Goal: Transaction & Acquisition: Subscribe to service/newsletter

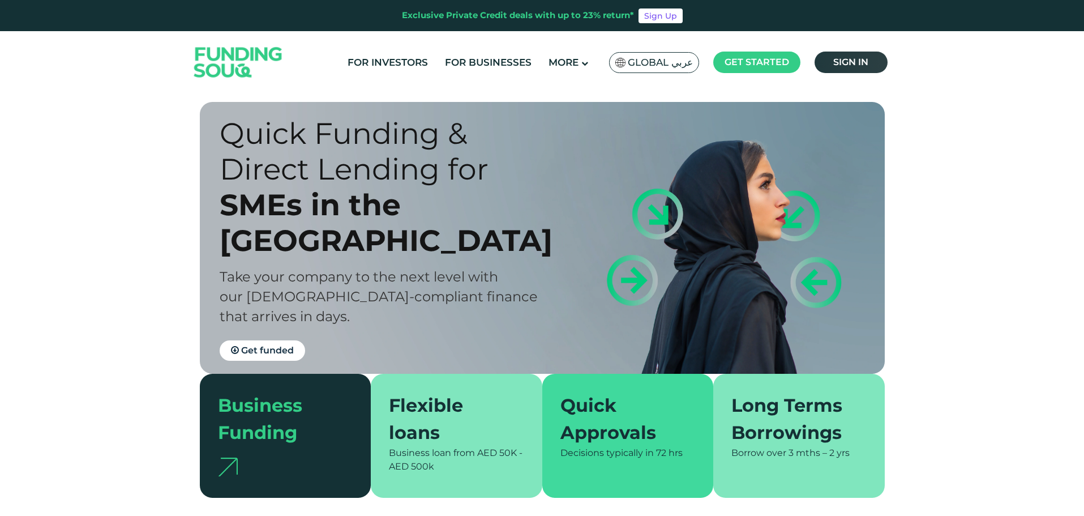
click at [851, 58] on span "Sign in" at bounding box center [850, 62] width 35 height 11
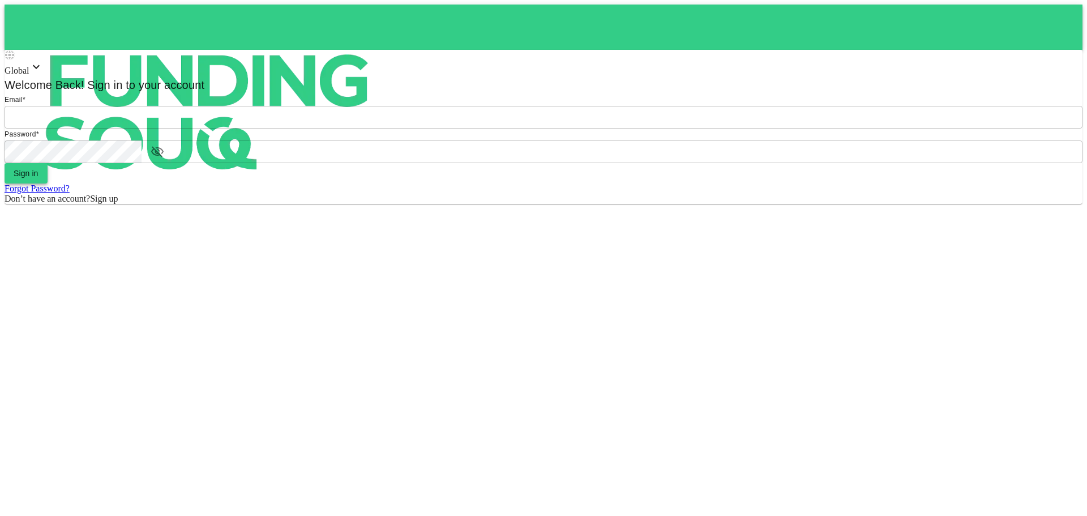
type input "[EMAIL_ADDRESS][DOMAIN_NAME]"
click at [48, 183] on button "Sign in" at bounding box center [26, 173] width 43 height 20
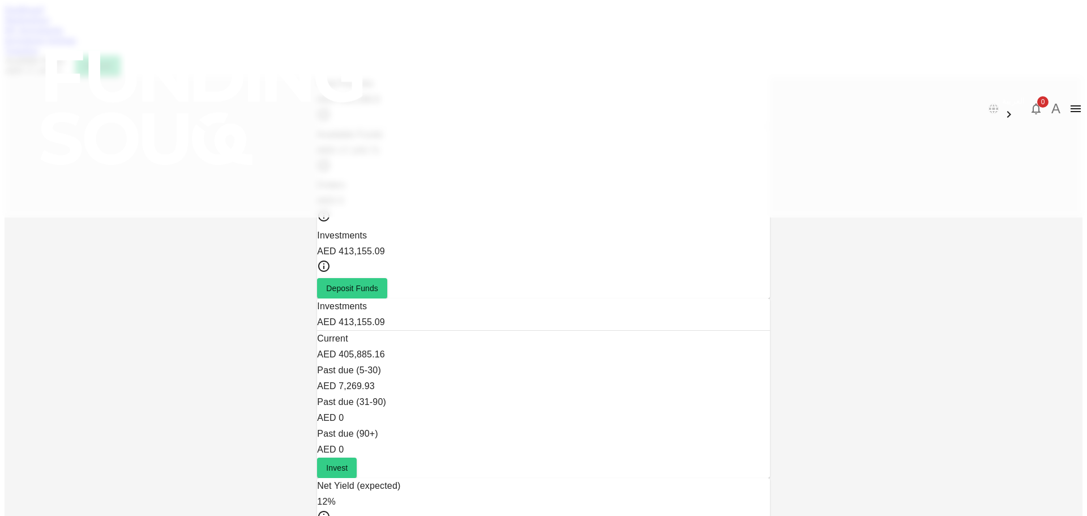
click at [298, 49] on div "Dashboard Marketplace My Investments Investment Settings Transfers Available Fu…" at bounding box center [544, 40] width 1078 height 71
click at [50, 24] on link "Marketplace" at bounding box center [27, 20] width 45 height 10
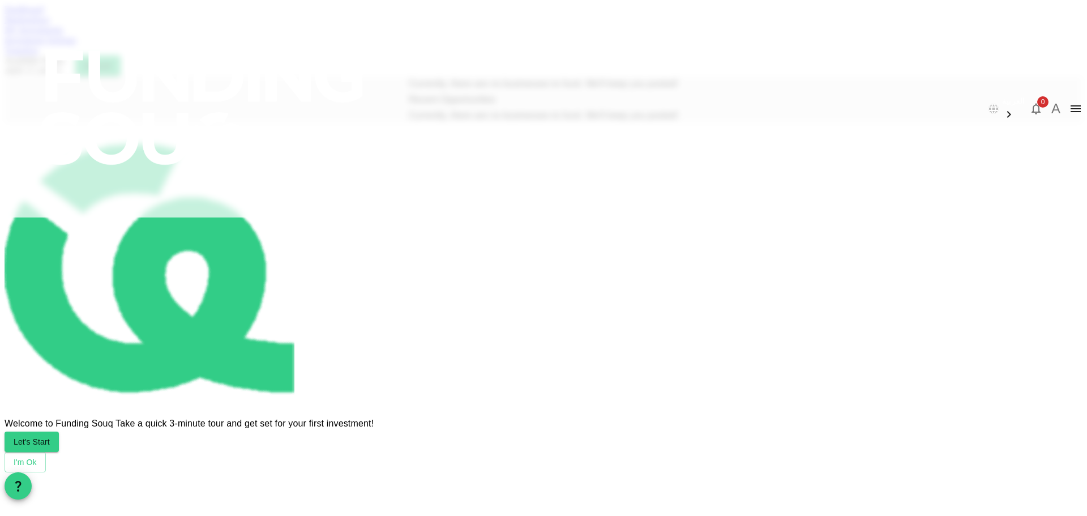
click at [246, 15] on div "Dashboard" at bounding box center [544, 10] width 1078 height 10
click at [256, 15] on div "Dashboard" at bounding box center [544, 10] width 1078 height 10
click at [252, 15] on div "Dashboard" at bounding box center [544, 10] width 1078 height 10
click at [44, 14] on link "Dashboard" at bounding box center [24, 10] width 39 height 10
